Goal: Navigation & Orientation: Find specific page/section

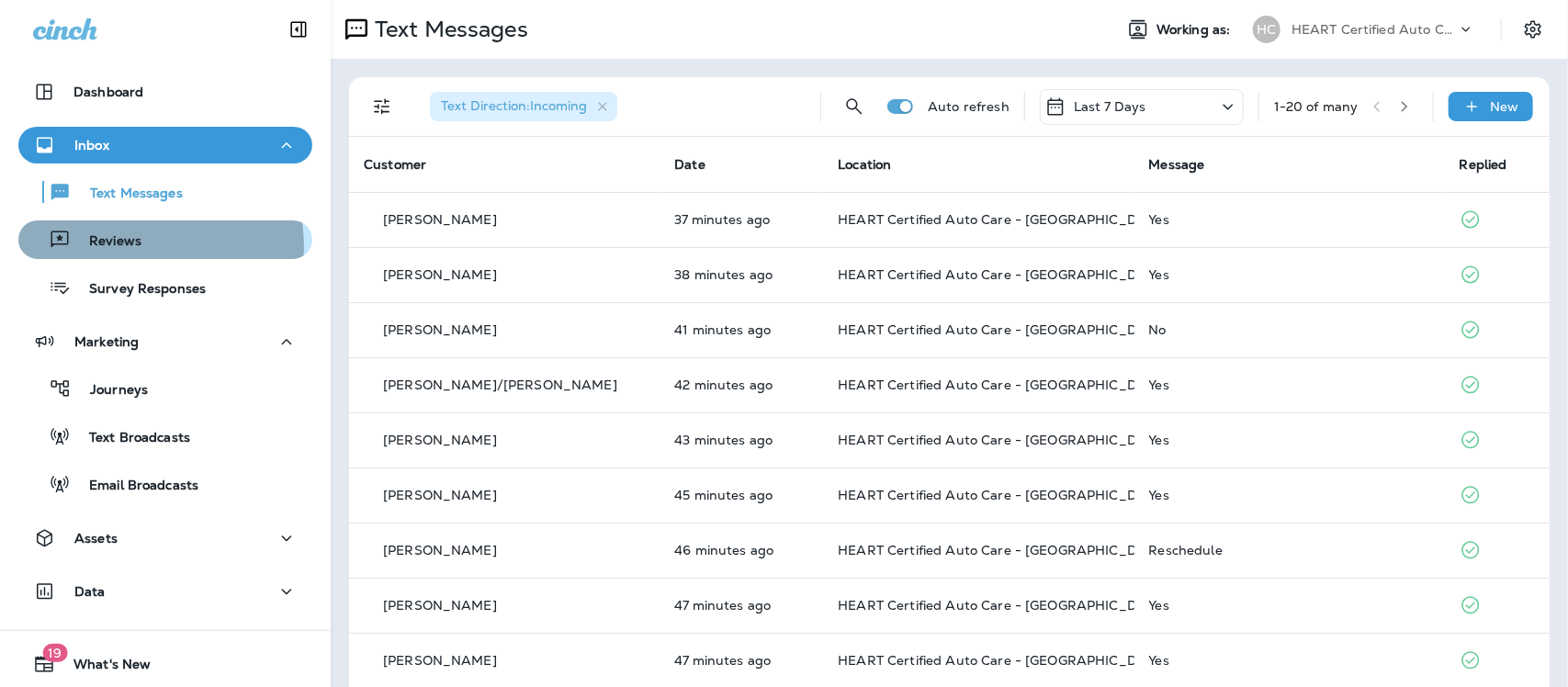
click at [112, 248] on p "Reviews" at bounding box center [106, 242] width 71 height 17
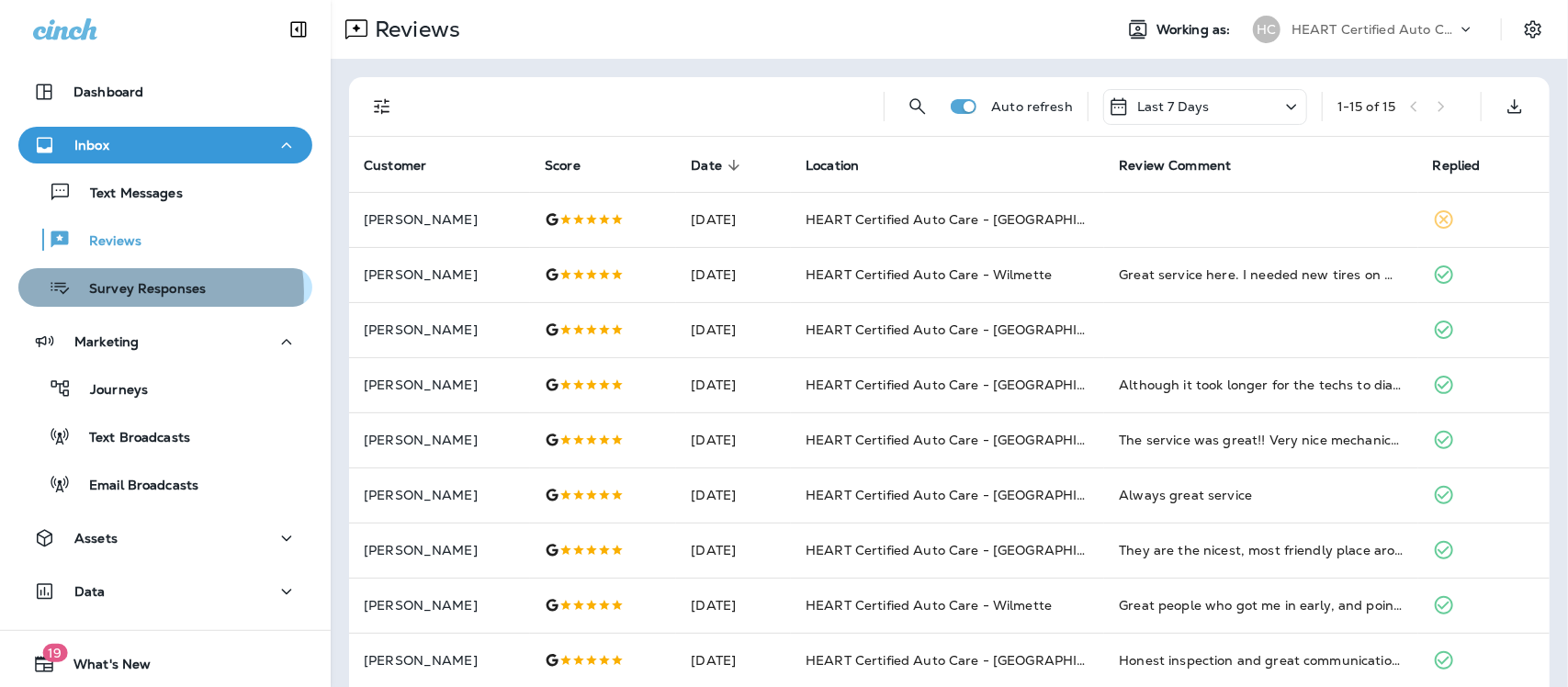
click at [149, 292] on p "Survey Responses" at bounding box center [138, 290] width 135 height 17
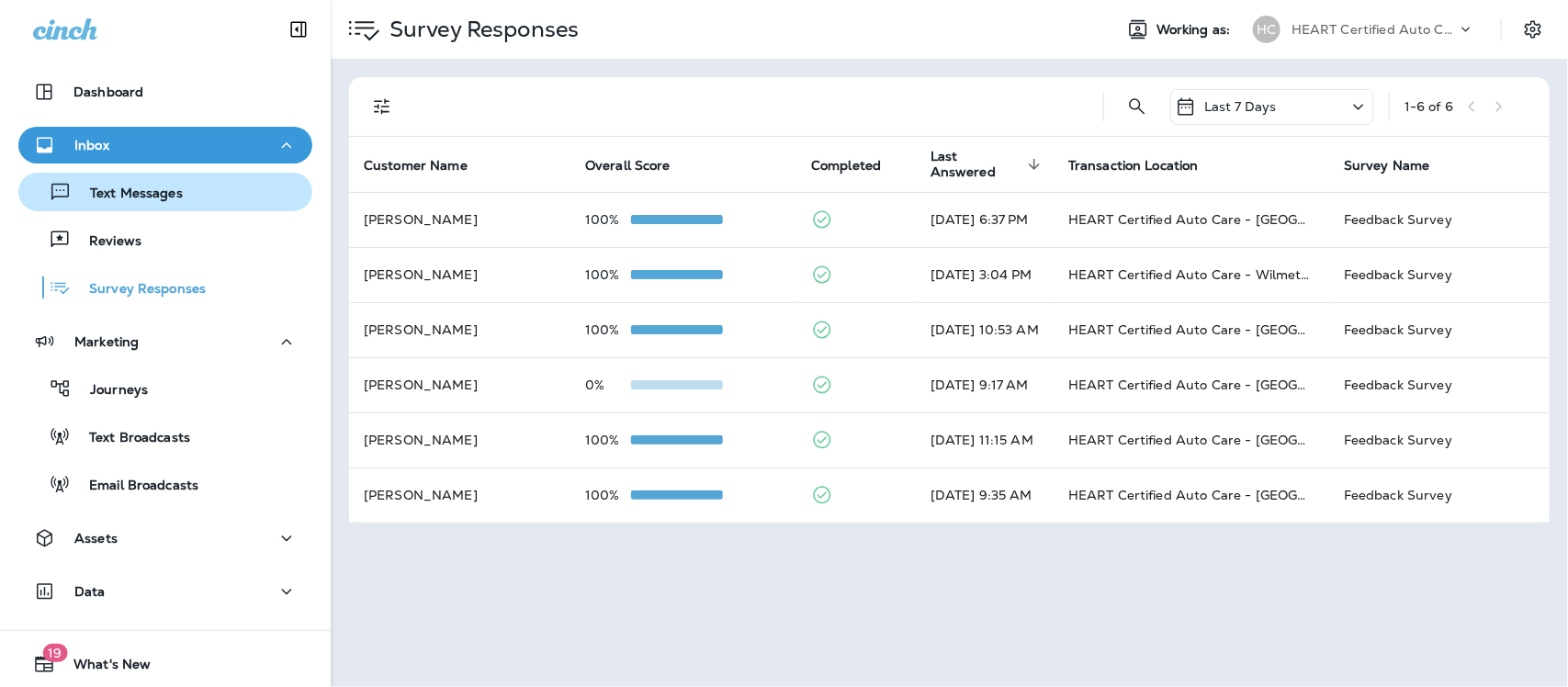
click at [96, 199] on p "Text Messages" at bounding box center [127, 194] width 111 height 17
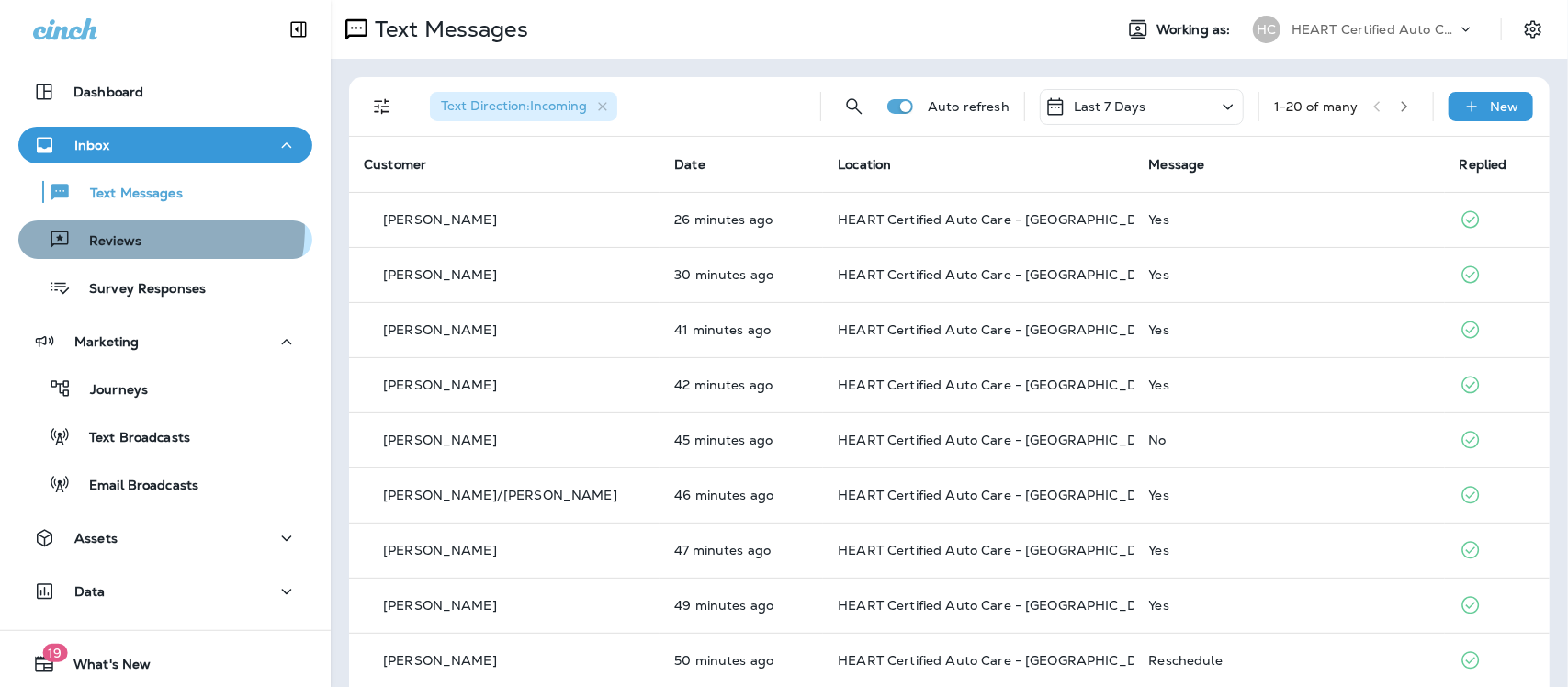
click at [159, 229] on div "Reviews" at bounding box center [165, 240] width 279 height 28
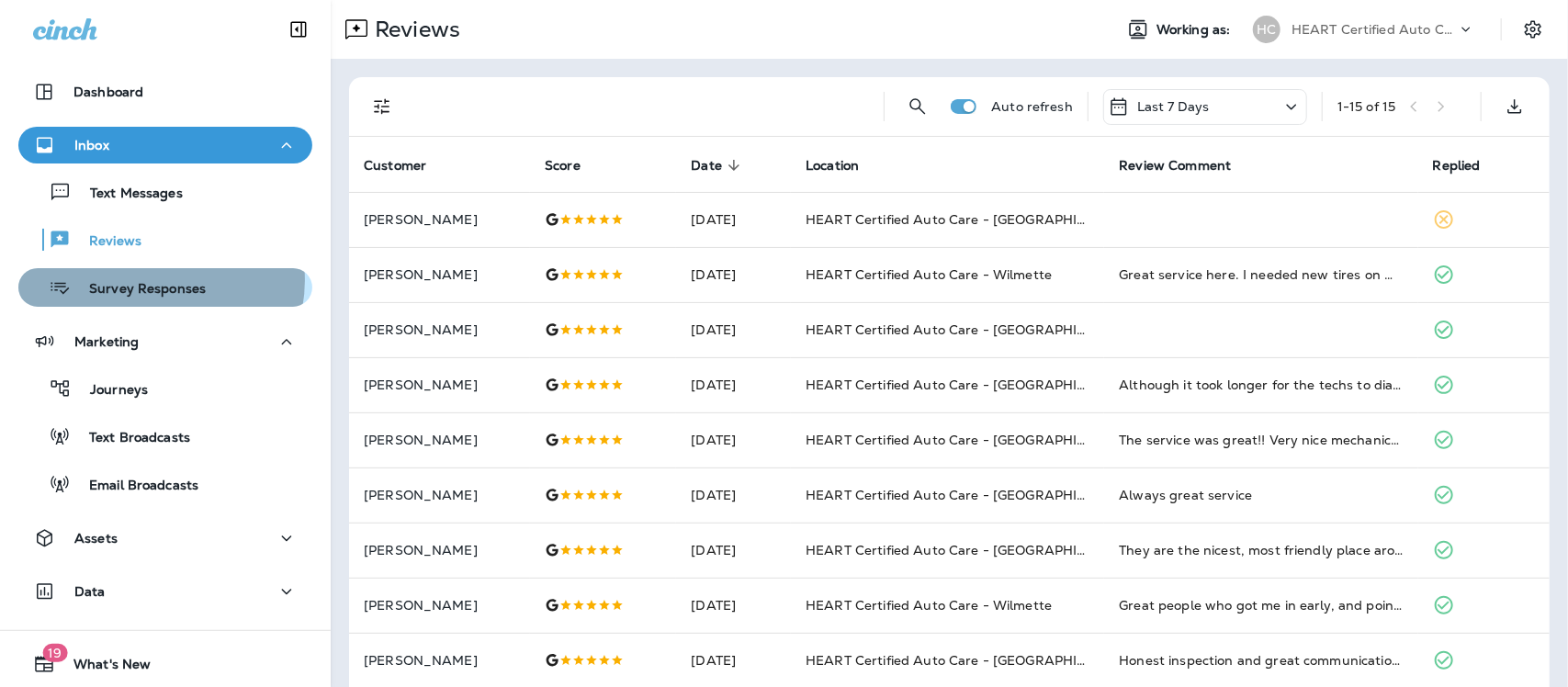
click at [156, 281] on p "Survey Responses" at bounding box center [138, 290] width 135 height 17
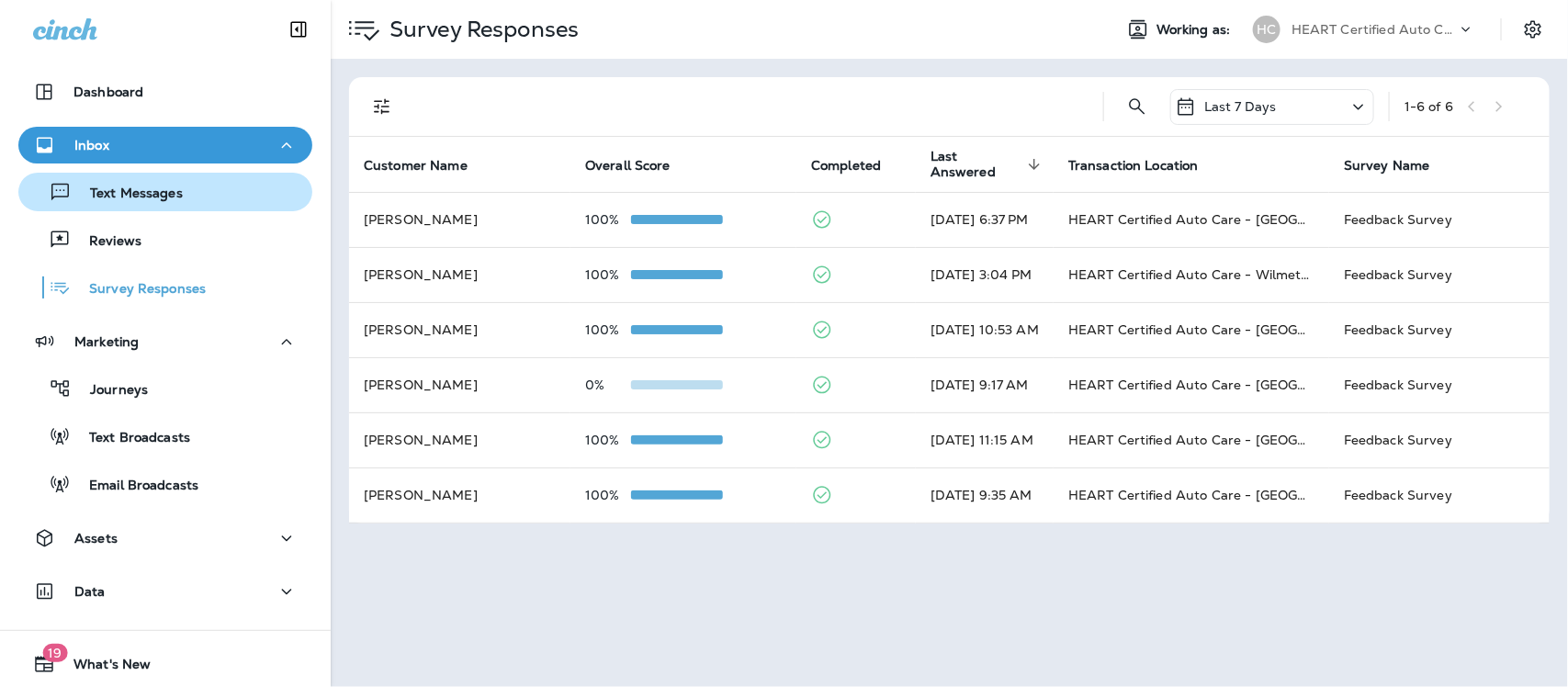
click at [160, 194] on p "Text Messages" at bounding box center [127, 194] width 111 height 17
